Goal: Find specific page/section: Find specific page/section

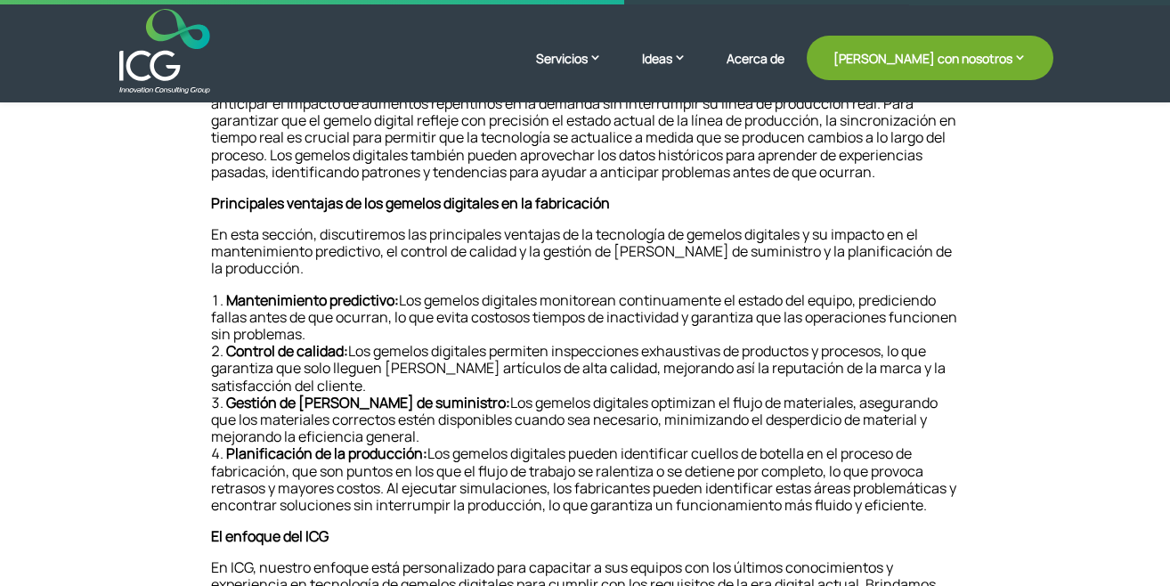
scroll to position [712, 0]
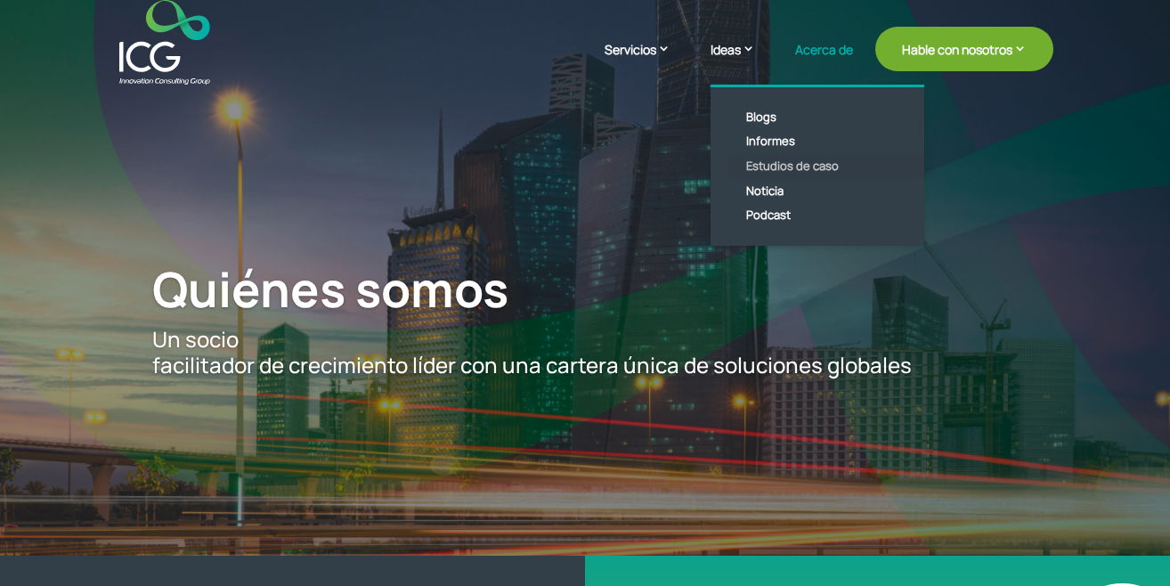
click at [756, 163] on link "Estudios de caso" at bounding box center [830, 166] width 205 height 25
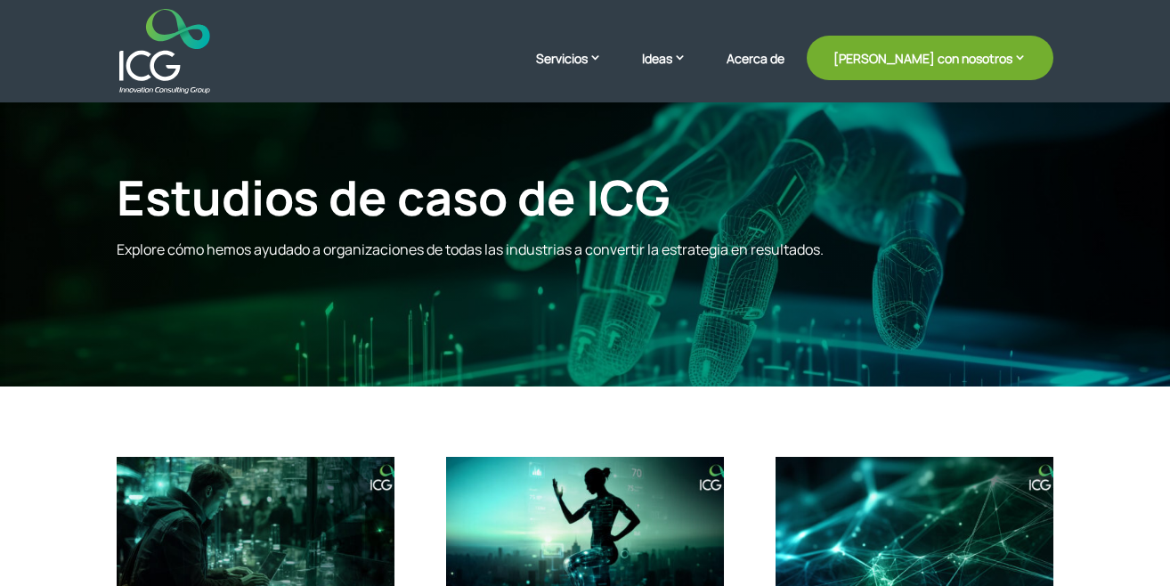
scroll to position [445, 0]
